Goal: Entertainment & Leisure: Consume media (video, audio)

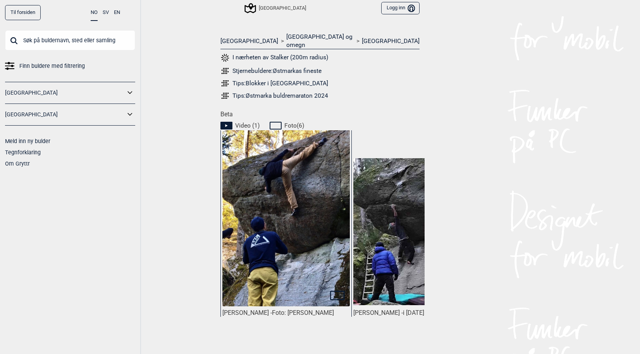
scroll to position [304, 0]
click at [240, 122] on span "Video ( 1 )" at bounding box center [247, 126] width 24 height 8
click at [225, 122] on icon at bounding box center [227, 126] width 12 height 8
click at [293, 273] on img at bounding box center [287, 233] width 128 height 206
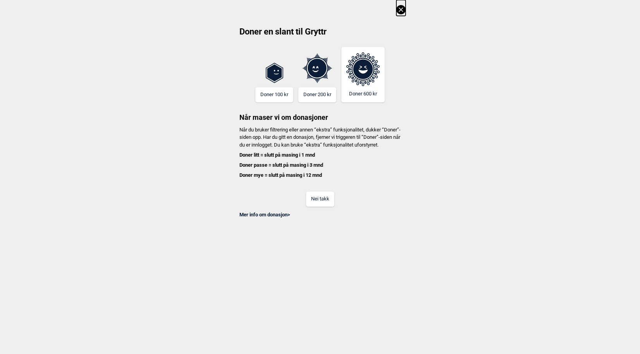
click at [331, 206] on button "Nei takk" at bounding box center [320, 199] width 28 height 15
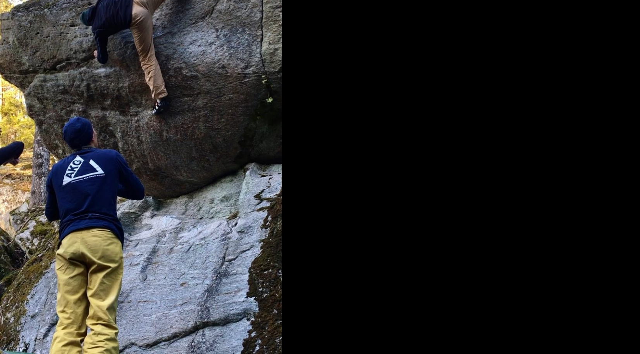
scroll to position [0, 0]
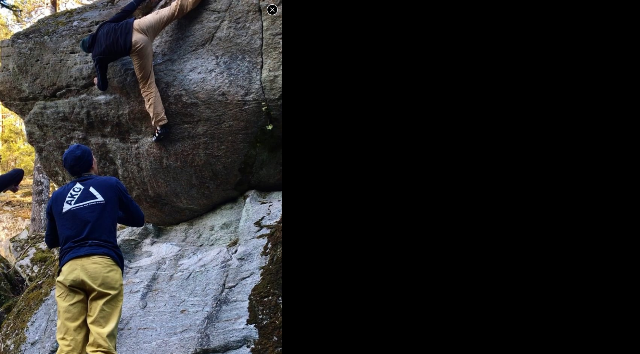
click at [271, 12] on icon at bounding box center [272, 9] width 9 height 9
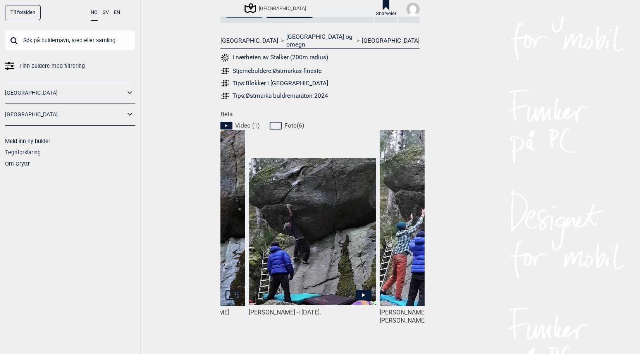
scroll to position [0, 100]
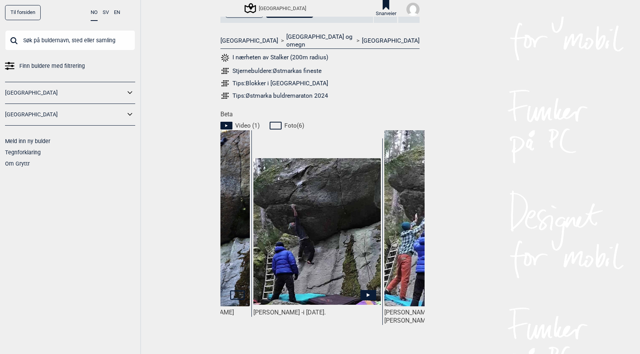
click at [352, 254] on img at bounding box center [318, 231] width 128 height 147
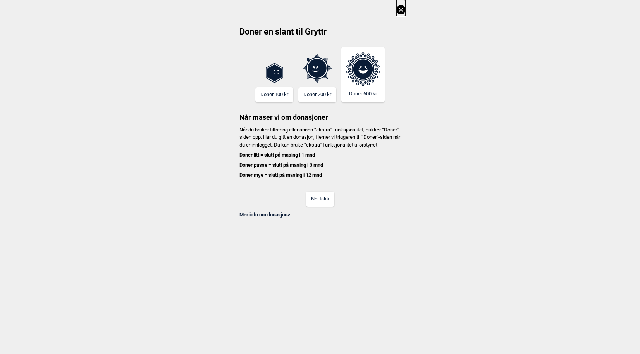
click at [332, 207] on button "Nei takk" at bounding box center [320, 199] width 28 height 15
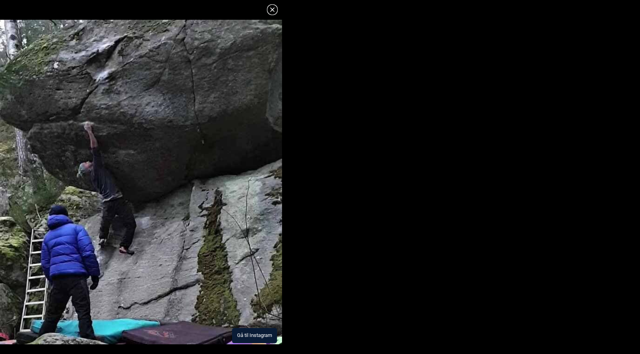
click at [245, 335] on button "Gå til Instagram" at bounding box center [254, 335] width 45 height 15
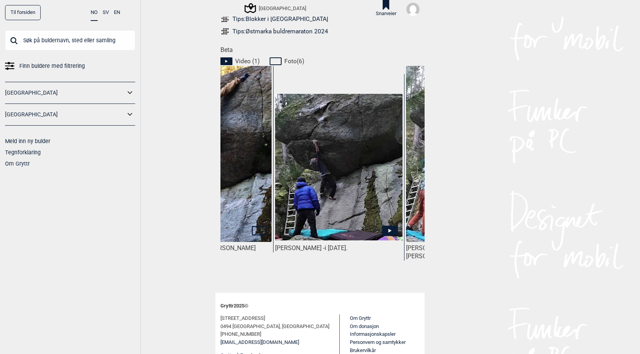
scroll to position [0, 77]
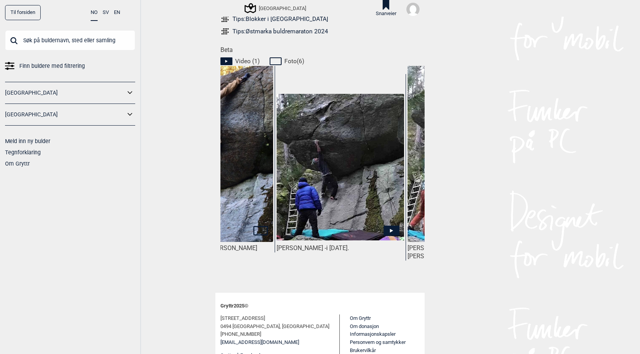
click at [330, 169] on img at bounding box center [341, 167] width 128 height 147
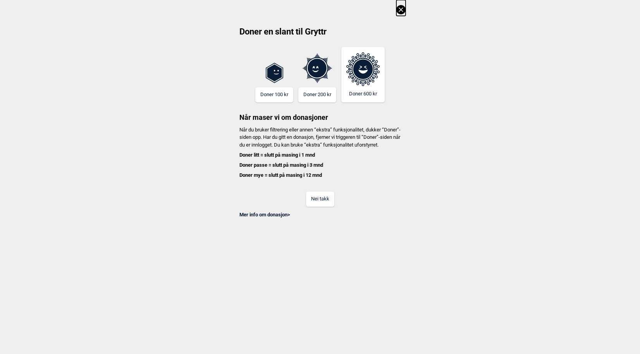
click at [316, 207] on button "Nei takk" at bounding box center [320, 199] width 28 height 15
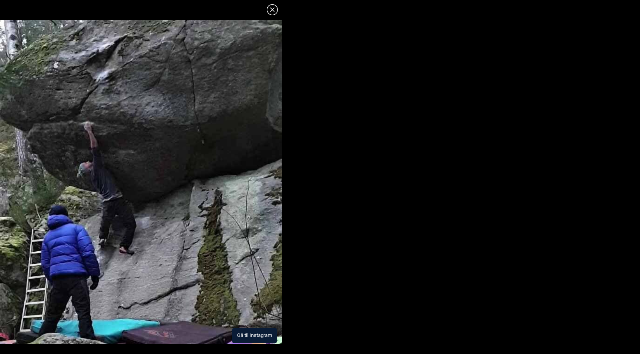
click at [237, 335] on button "Gå til Instagram" at bounding box center [254, 335] width 45 height 15
